Goal: Navigation & Orientation: Find specific page/section

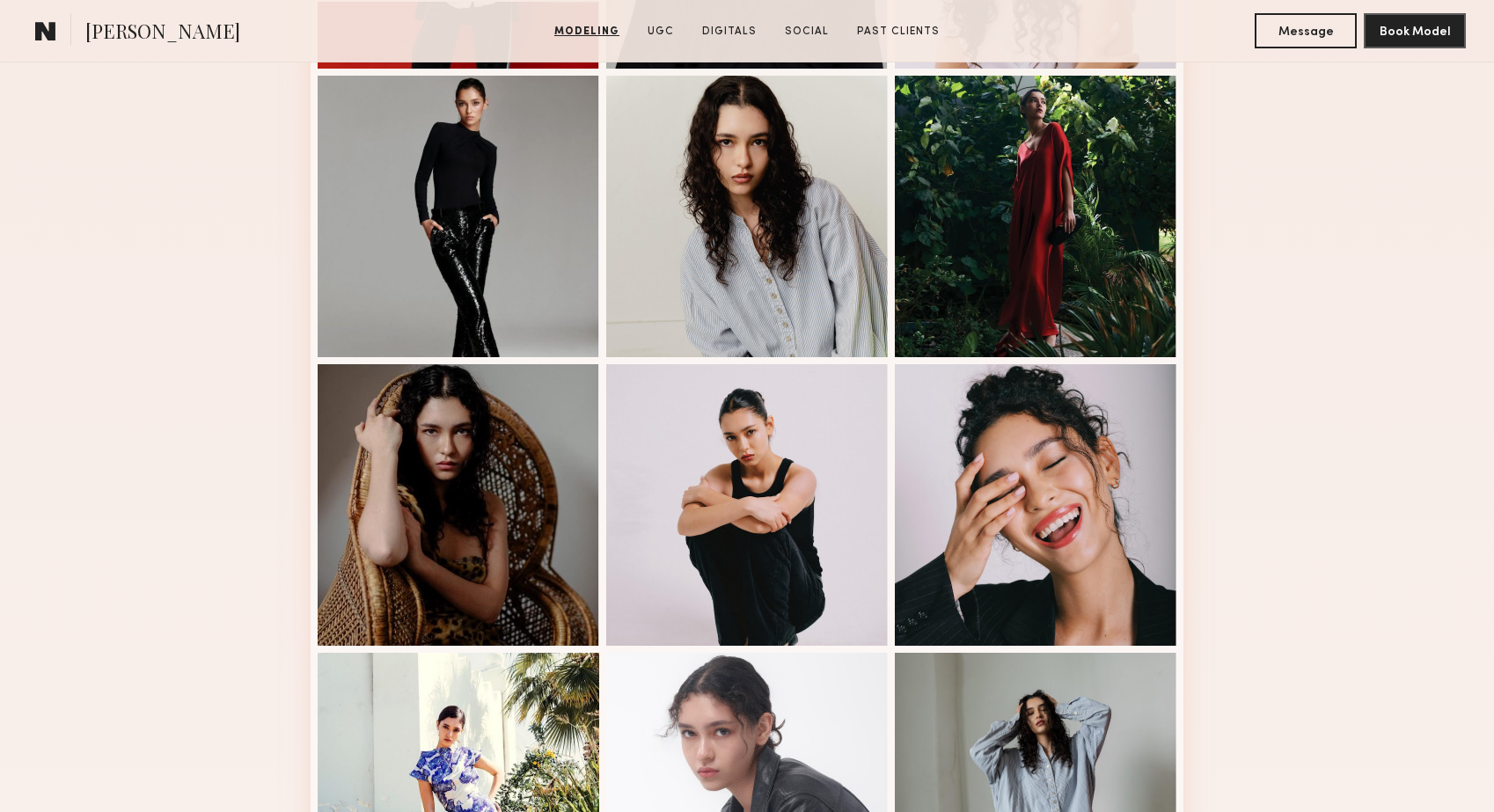
scroll to position [831, 0]
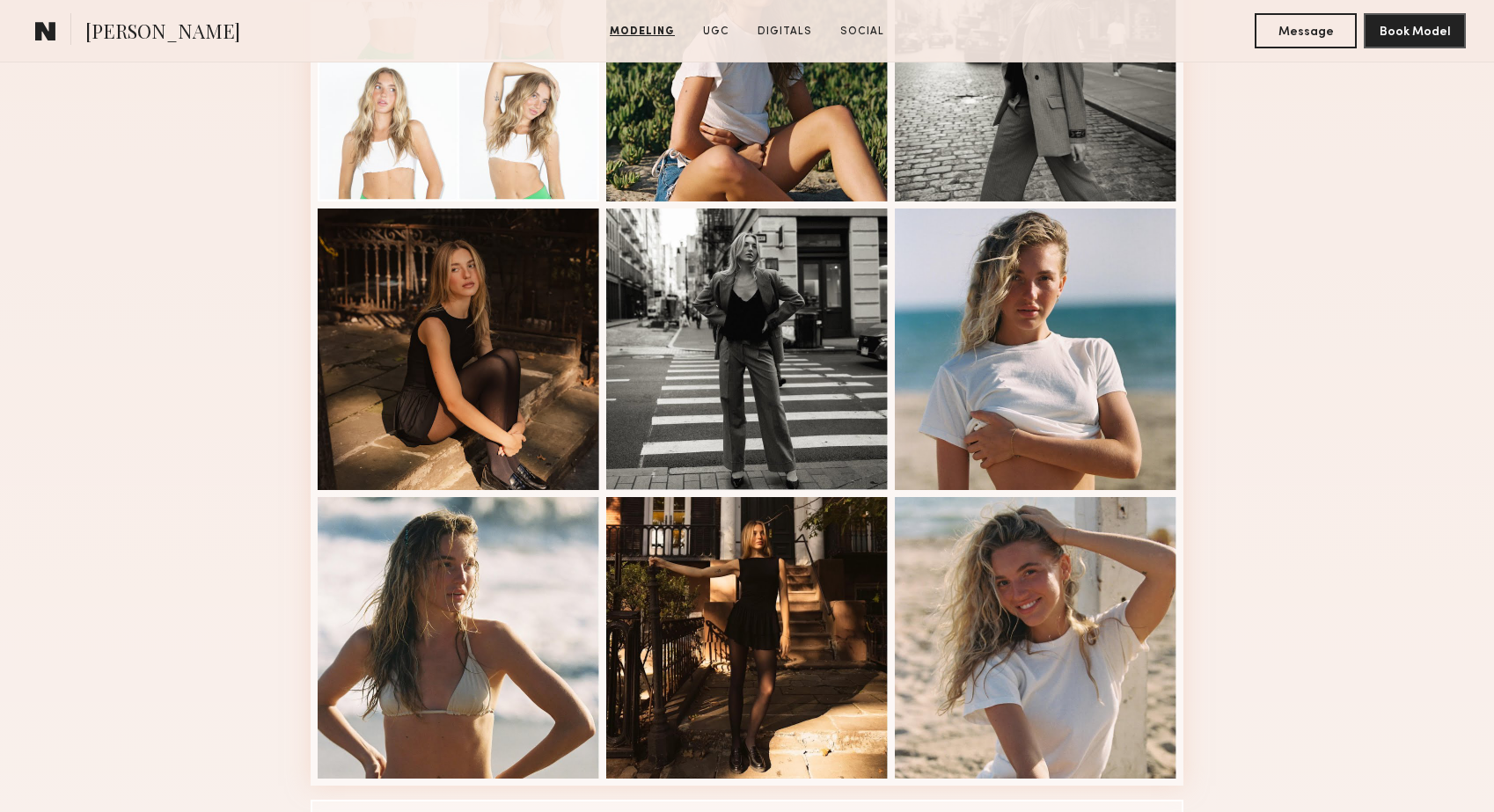
scroll to position [904, 0]
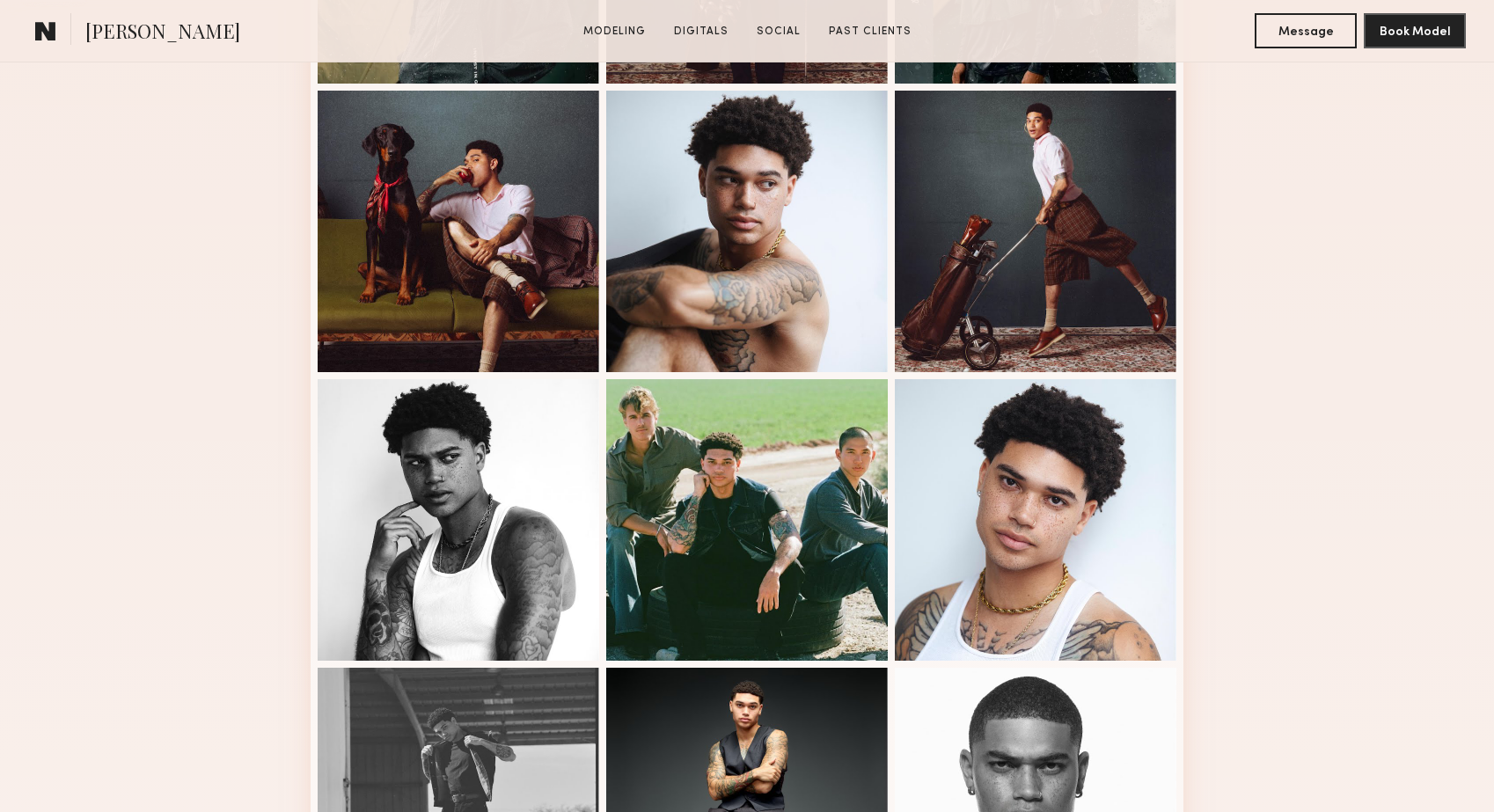
scroll to position [775, 0]
